Goal: Task Accomplishment & Management: Use online tool/utility

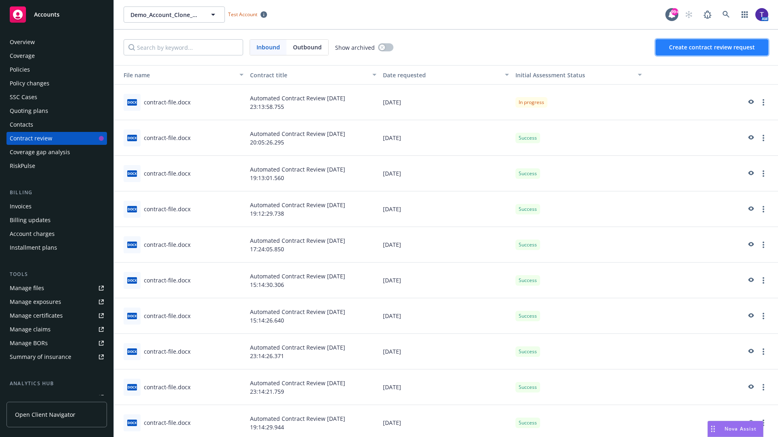
click at [712, 47] on span "Create contract review request" at bounding box center [712, 47] width 86 height 8
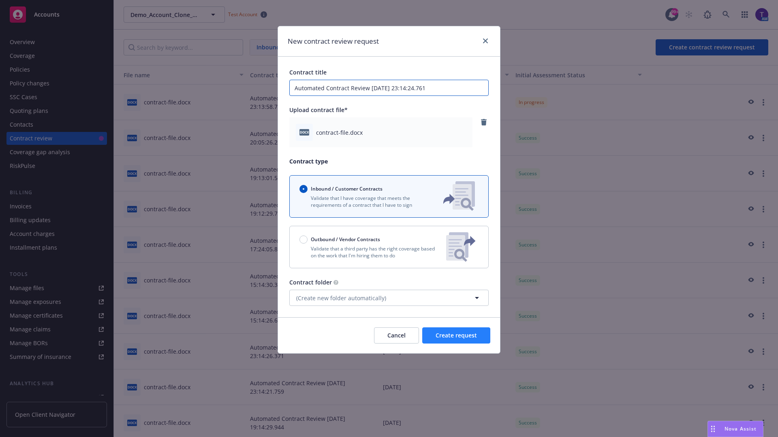
type input "Automated Contract Review [DATE] 23:14:24.761"
click at [456, 336] on span "Create request" at bounding box center [455, 336] width 41 height 8
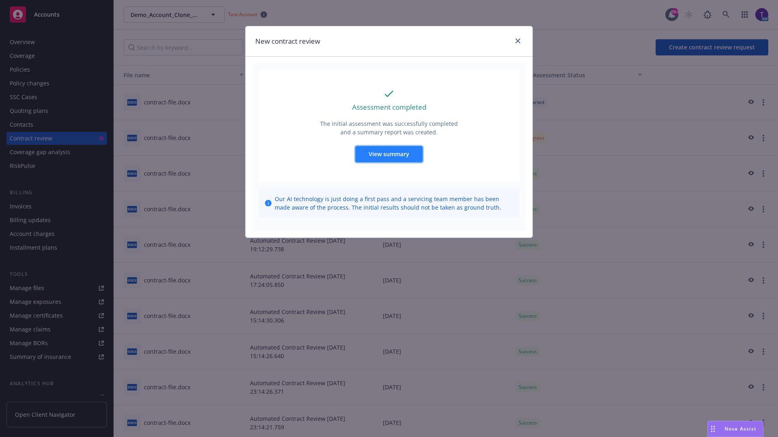
click at [388, 154] on span "View summary" at bounding box center [389, 154] width 40 height 8
